Goal: Transaction & Acquisition: Purchase product/service

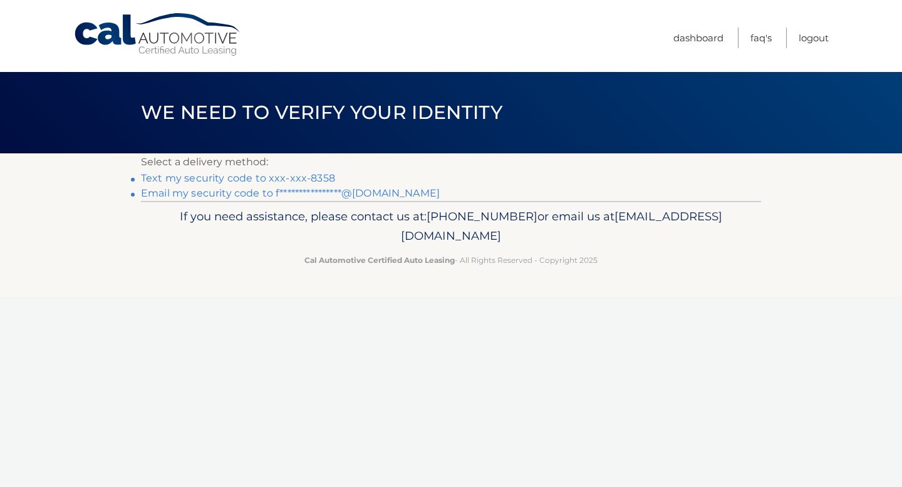
click at [302, 174] on link "Text my security code to xxx-xxx-8358" at bounding box center [238, 178] width 194 height 12
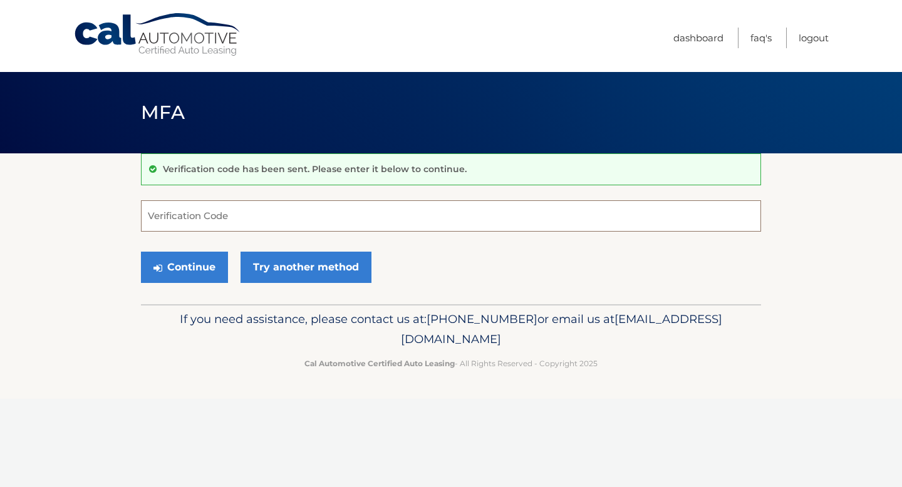
click at [314, 214] on input "Verification Code" at bounding box center [451, 215] width 620 height 31
type input "366035"
click at [197, 269] on button "Continue" at bounding box center [184, 267] width 87 height 31
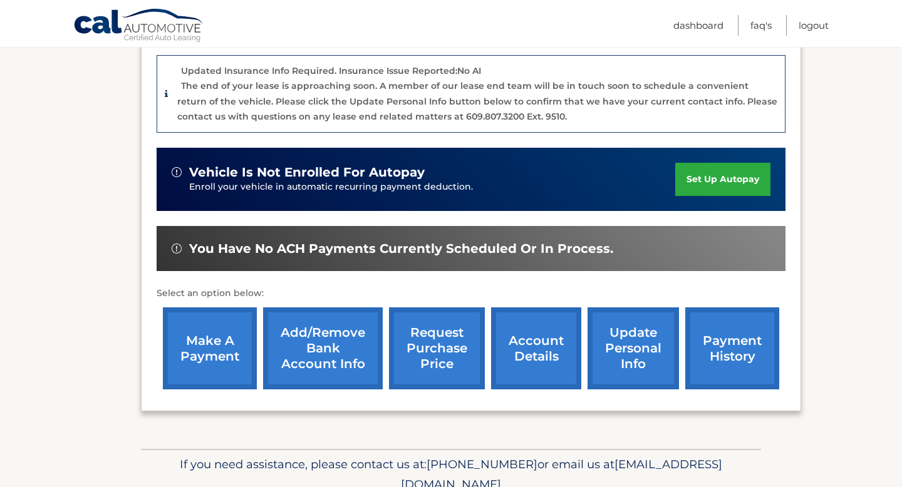
scroll to position [330, 0]
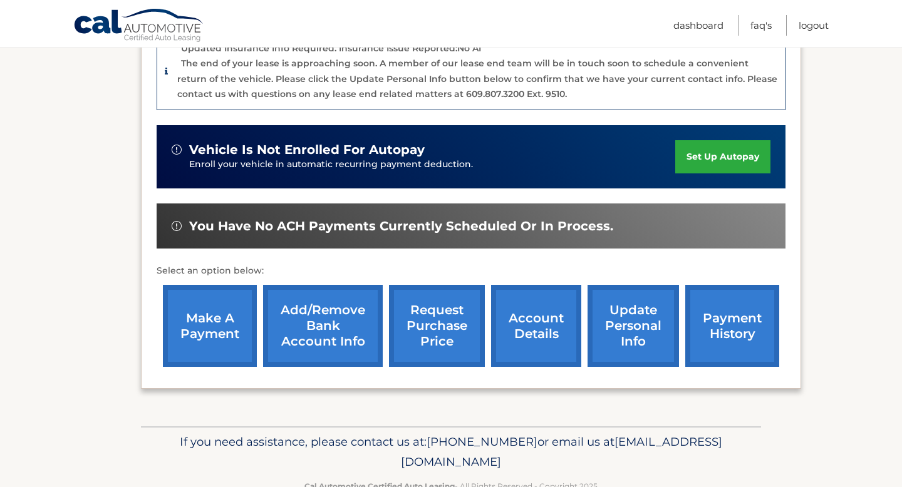
click at [244, 347] on link "make a payment" at bounding box center [210, 326] width 94 height 82
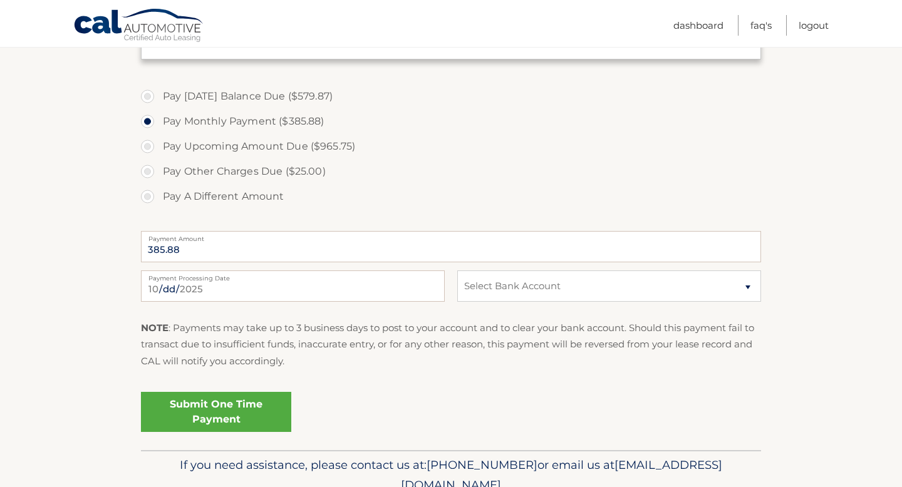
scroll to position [535, 0]
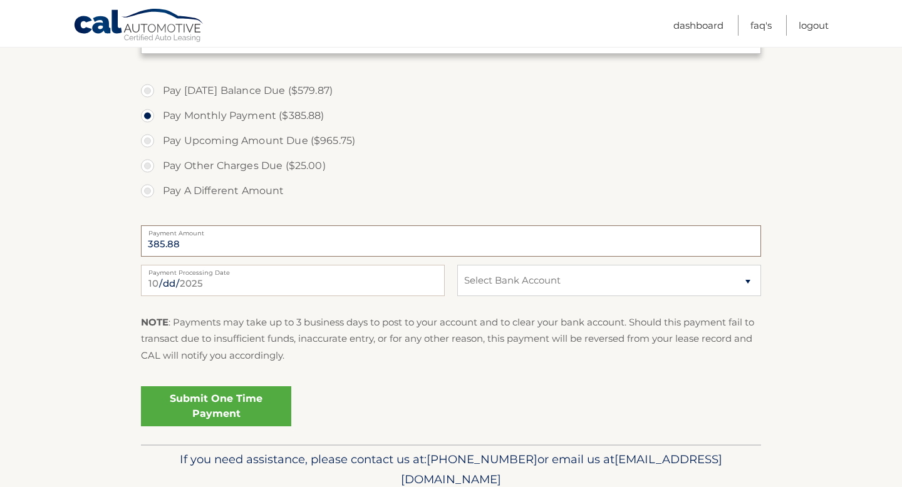
drag, startPoint x: 224, startPoint y: 245, endPoint x: 73, endPoint y: 245, distance: 151.5
click at [73, 245] on section "Account Overview | Make a Payment Payment Information Balance Forward: Late Cha…" at bounding box center [451, 32] width 902 height 826
click at [148, 193] on label "Pay A Different Amount" at bounding box center [451, 190] width 620 height 25
click at [148, 193] on input "Pay A Different Amount" at bounding box center [152, 188] width 13 height 20
radio input "true"
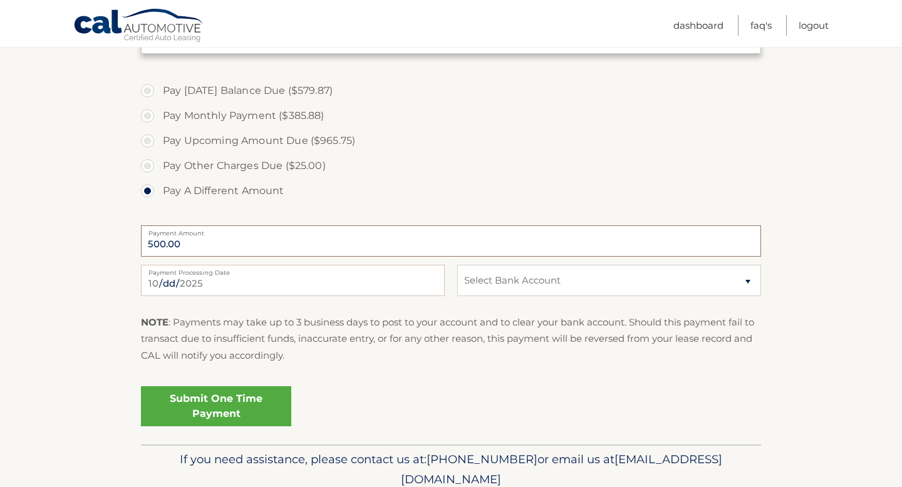
type input "500.00"
click at [76, 221] on section "Account Overview | Make a Payment Payment Information Balance Forward: Late Cha…" at bounding box center [451, 32] width 902 height 826
click at [521, 280] on select "Select Bank Account Checking BANK OF AMERICA, N.A. *****8049 Checking PNC BANK,…" at bounding box center [609, 280] width 304 height 31
select select "MWFmMzVhZjEtZDM4My00ZDAzLThjOGEtYTk3ZGMyYWUzMTNj"
click at [457, 265] on select "Select Bank Account Checking BANK OF AMERICA, N.A. *****8049 Checking PNC BANK,…" at bounding box center [609, 280] width 304 height 31
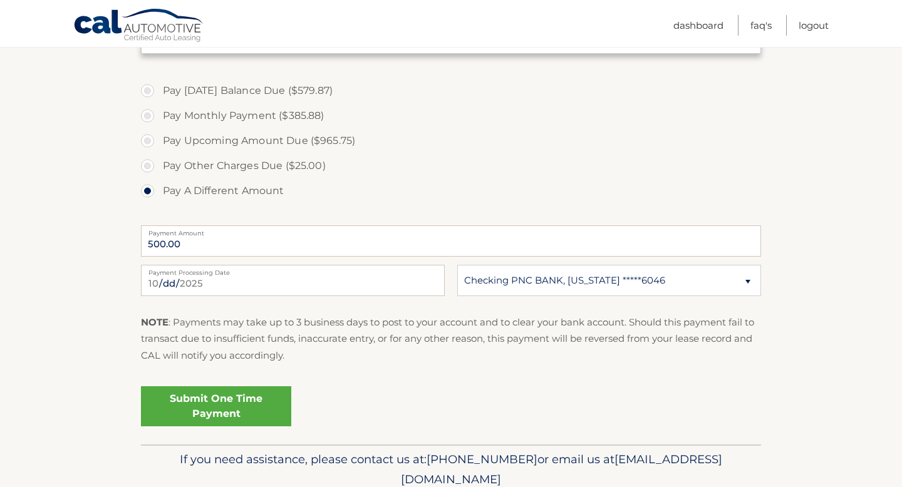
click at [198, 406] on link "Submit One Time Payment" at bounding box center [216, 406] width 150 height 40
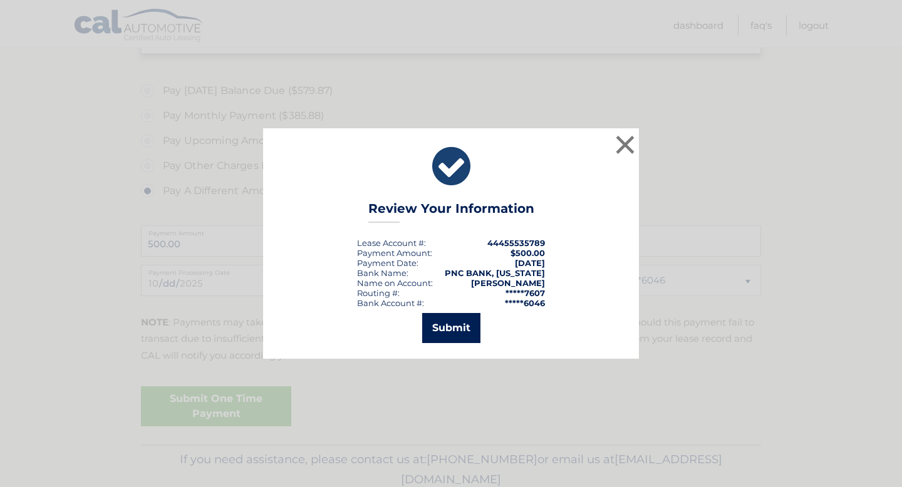
click at [460, 326] on button "Submit" at bounding box center [451, 328] width 58 height 30
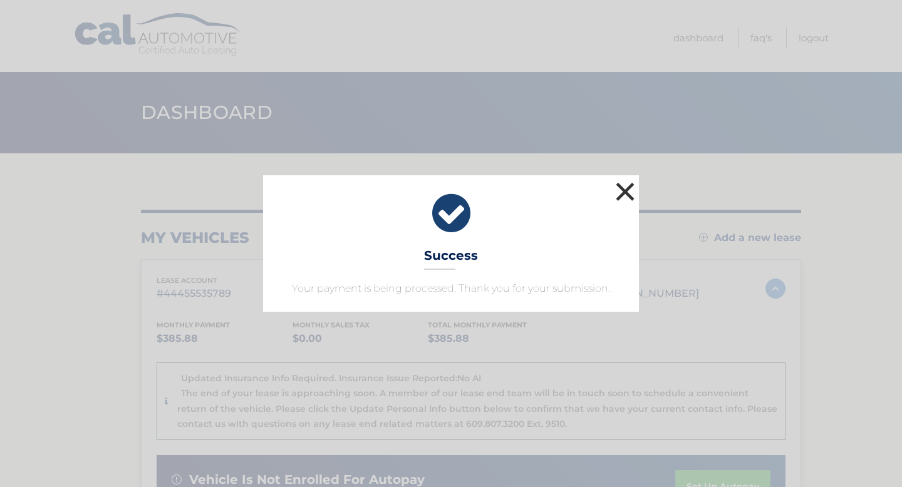
click at [625, 195] on button "×" at bounding box center [624, 191] width 25 height 25
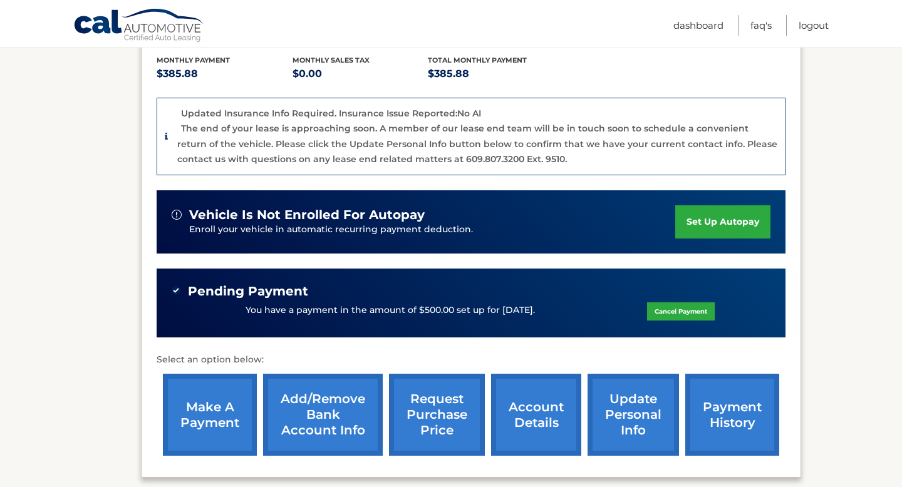
scroll to position [270, 0]
